Goal: Task Accomplishment & Management: Manage account settings

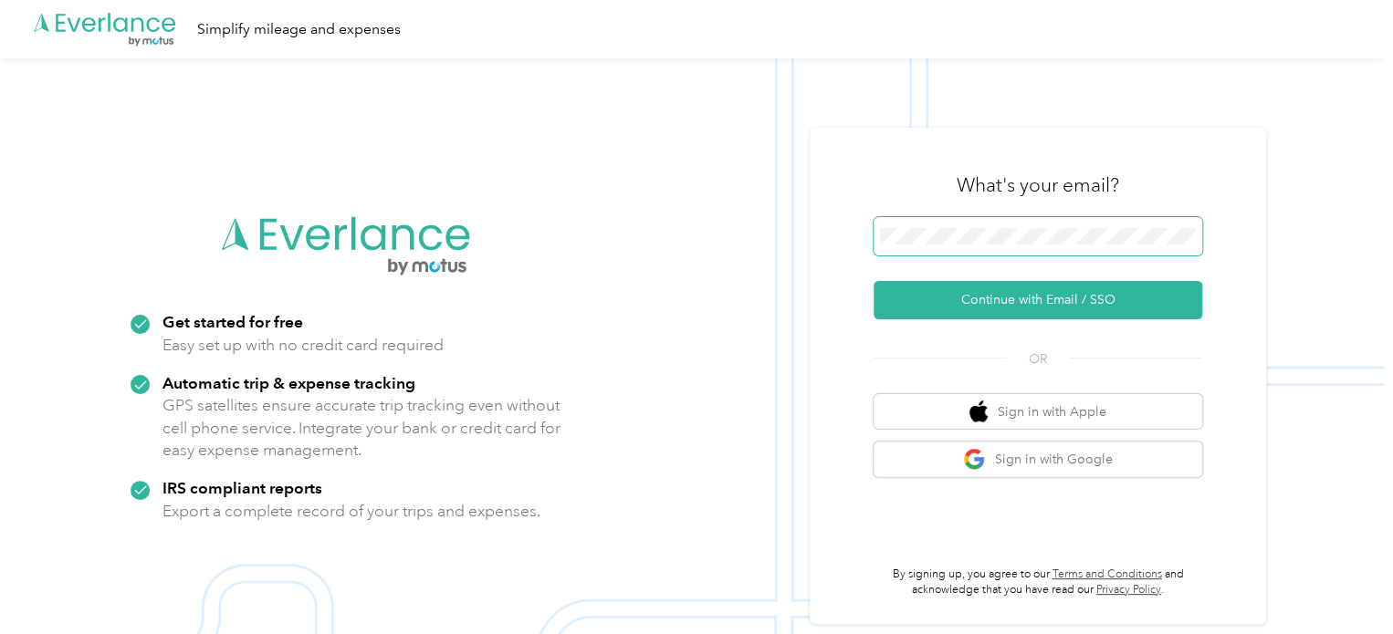
click at [915, 227] on span at bounding box center [1037, 236] width 329 height 38
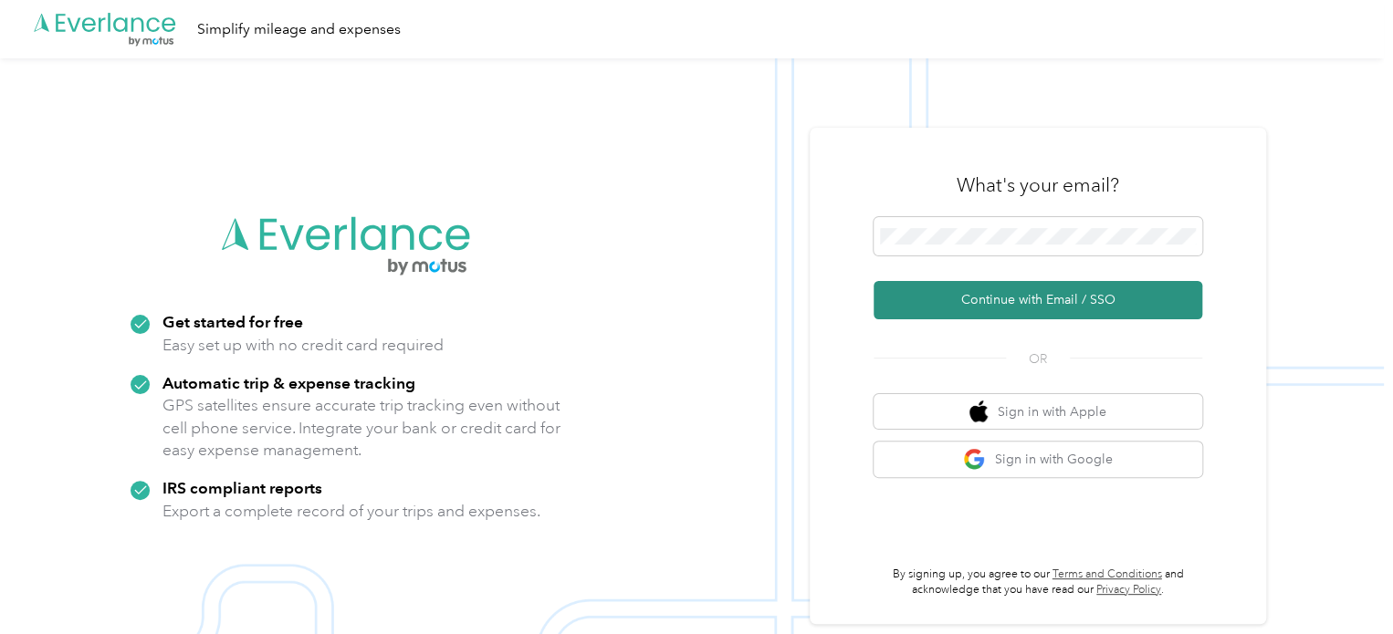
click at [1048, 296] on button "Continue with Email / SSO" at bounding box center [1037, 300] width 329 height 38
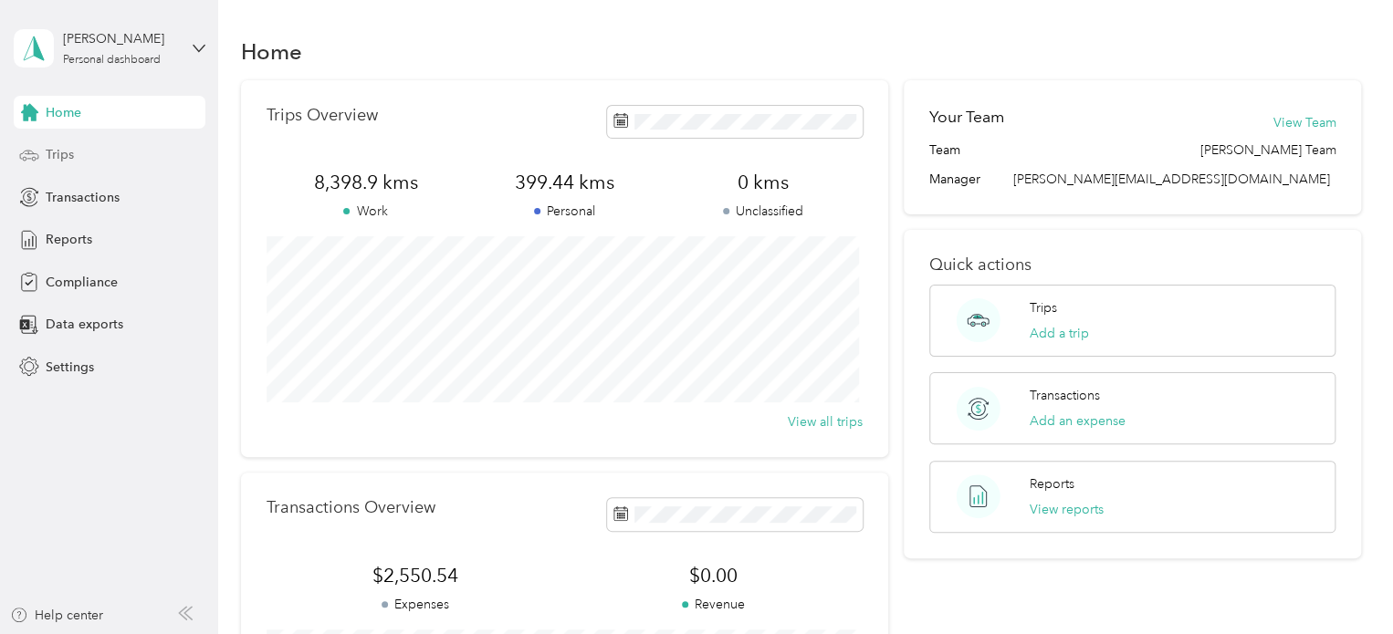
click at [68, 152] on span "Trips" at bounding box center [60, 154] width 28 height 19
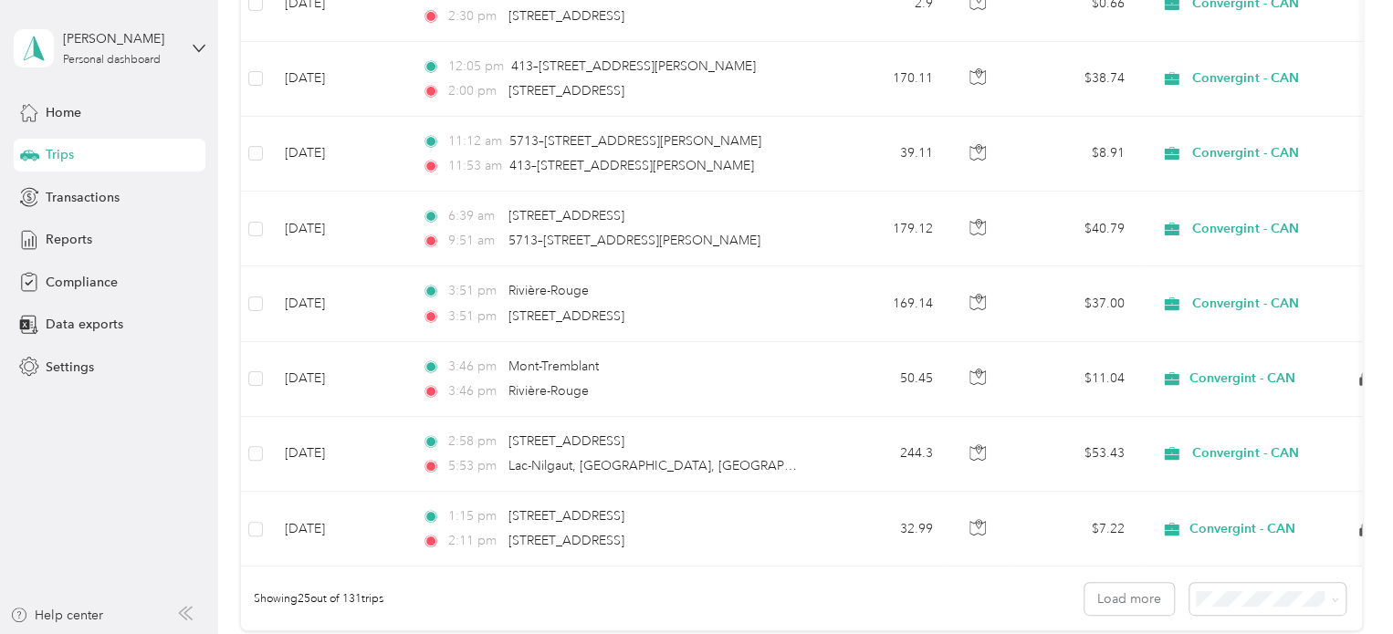
scroll to position [1601, 0]
